Goal: Navigation & Orientation: Find specific page/section

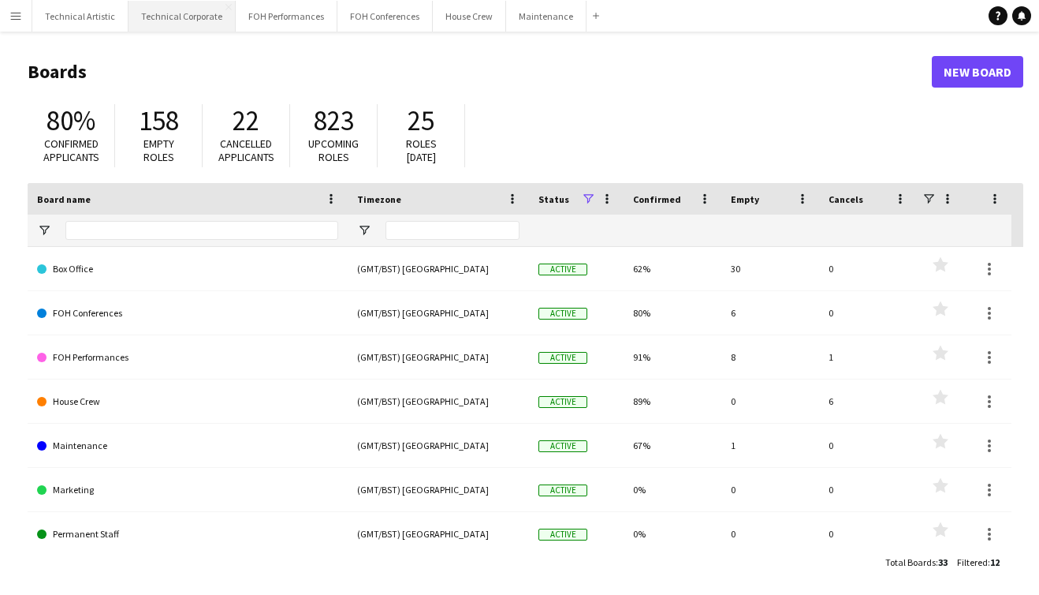
click at [174, 13] on button "Technical Corporate Close" at bounding box center [182, 16] width 107 height 31
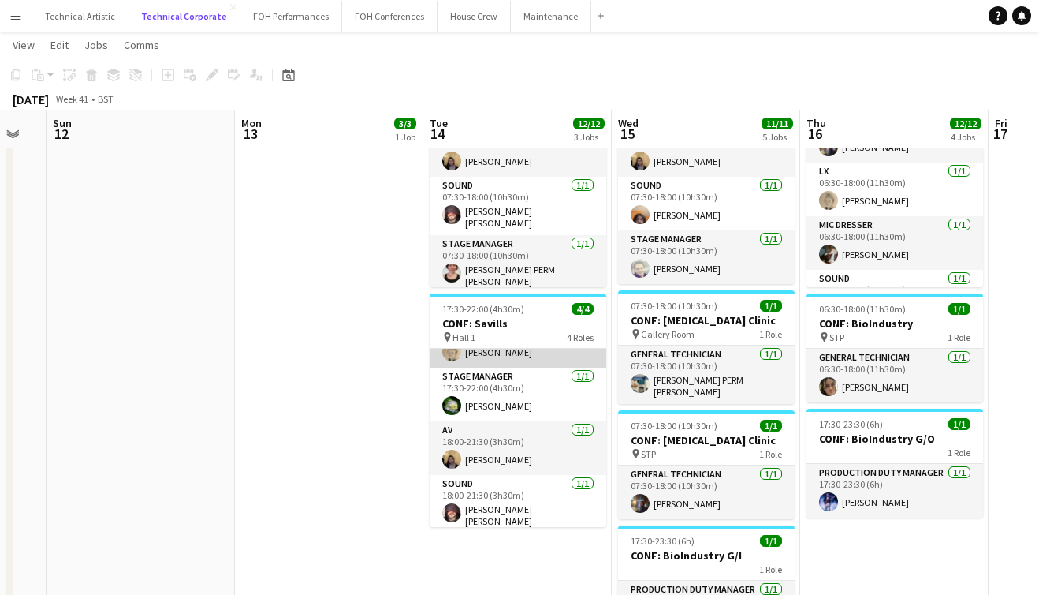
scroll to position [36, 0]
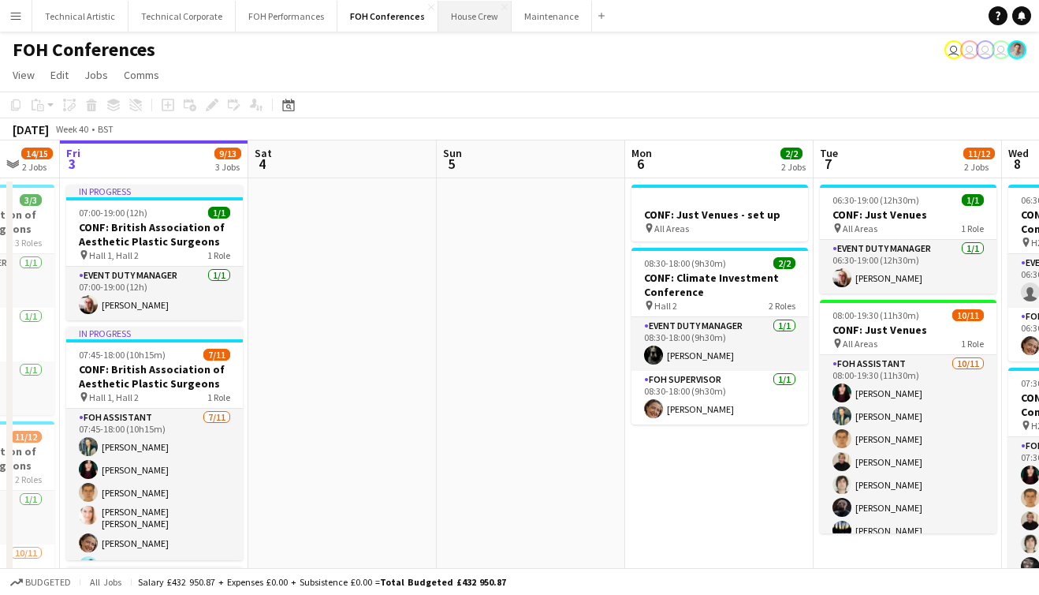
click at [452, 21] on button "House Crew Close" at bounding box center [474, 16] width 73 height 31
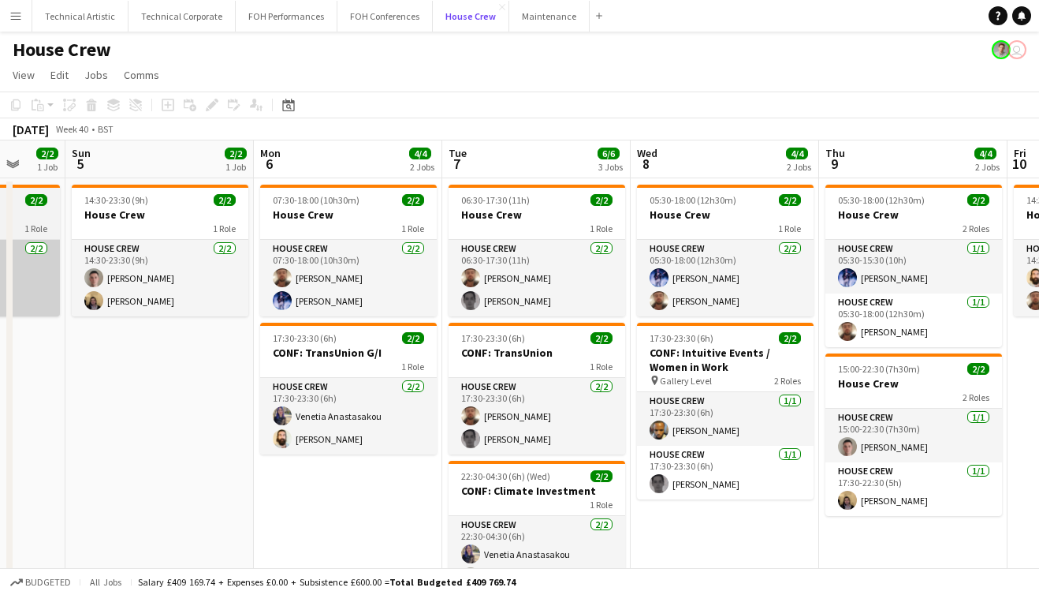
scroll to position [0, 691]
